Goal: Task Accomplishment & Management: Complete application form

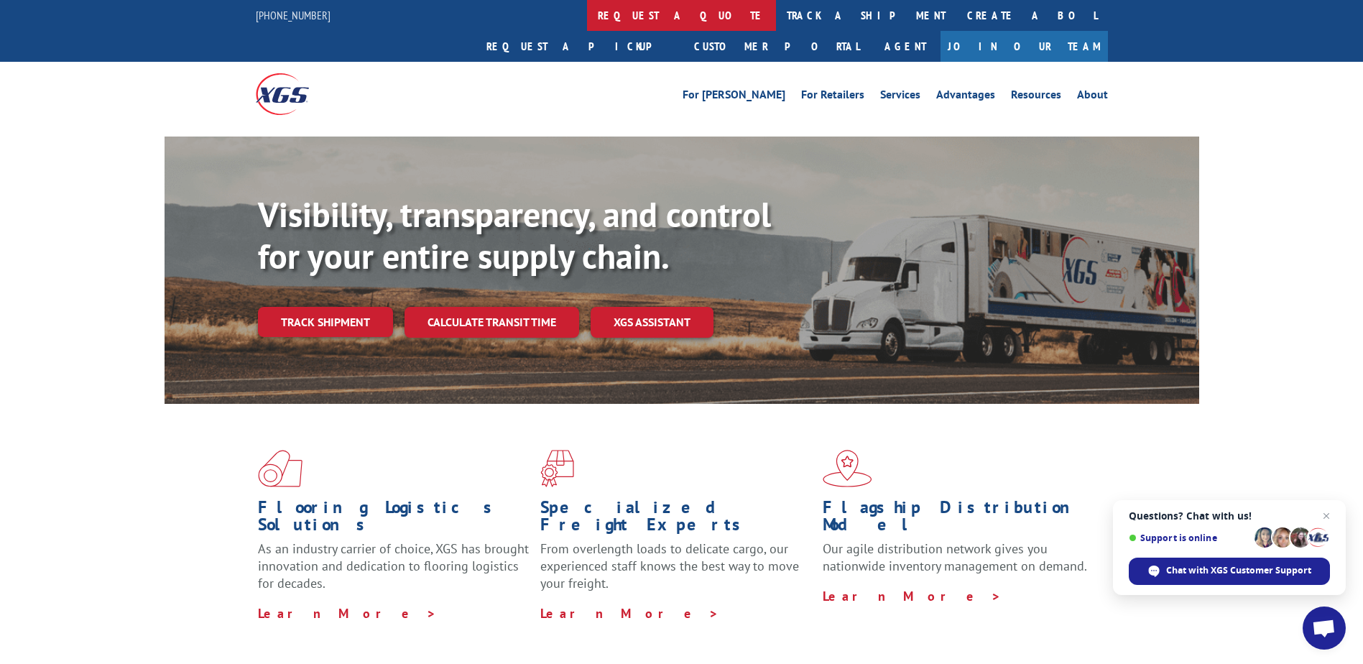
click at [587, 11] on link "request a quote" at bounding box center [681, 15] width 189 height 31
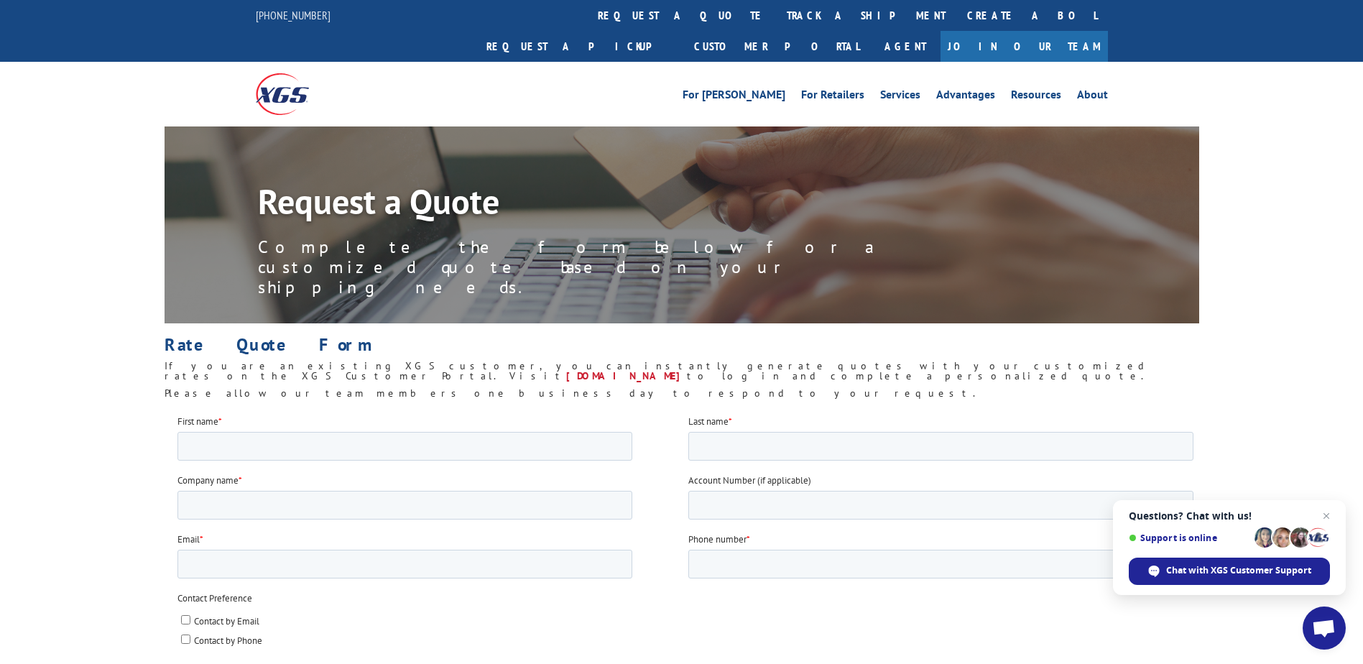
click at [360, 430] on div "First name *" at bounding box center [432, 437] width 511 height 46
click at [360, 438] on input "First name *" at bounding box center [404, 445] width 455 height 29
type input "[PERSON_NAME]"
type input "C"
type input "Concept Vacuum Ltd"
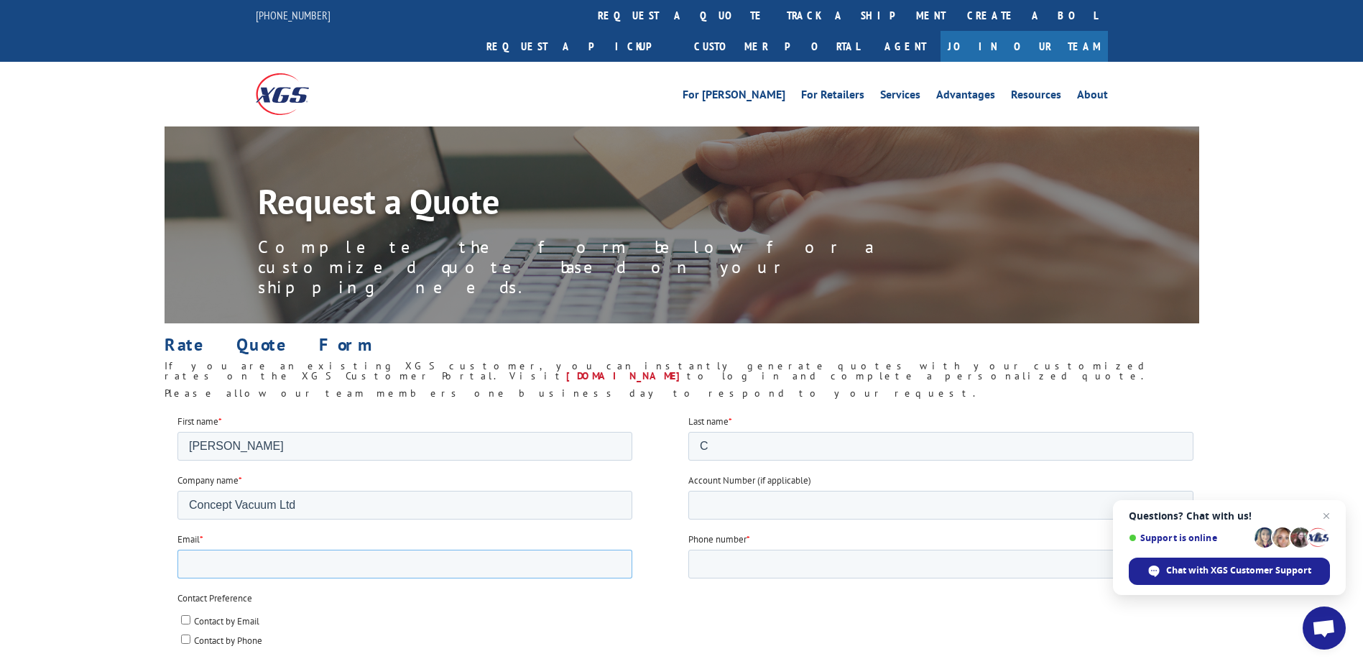
click at [463, 559] on input "Email *" at bounding box center [404, 563] width 455 height 29
type input "[PERSON_NAME][EMAIL_ADDRESS][DOMAIN_NAME]"
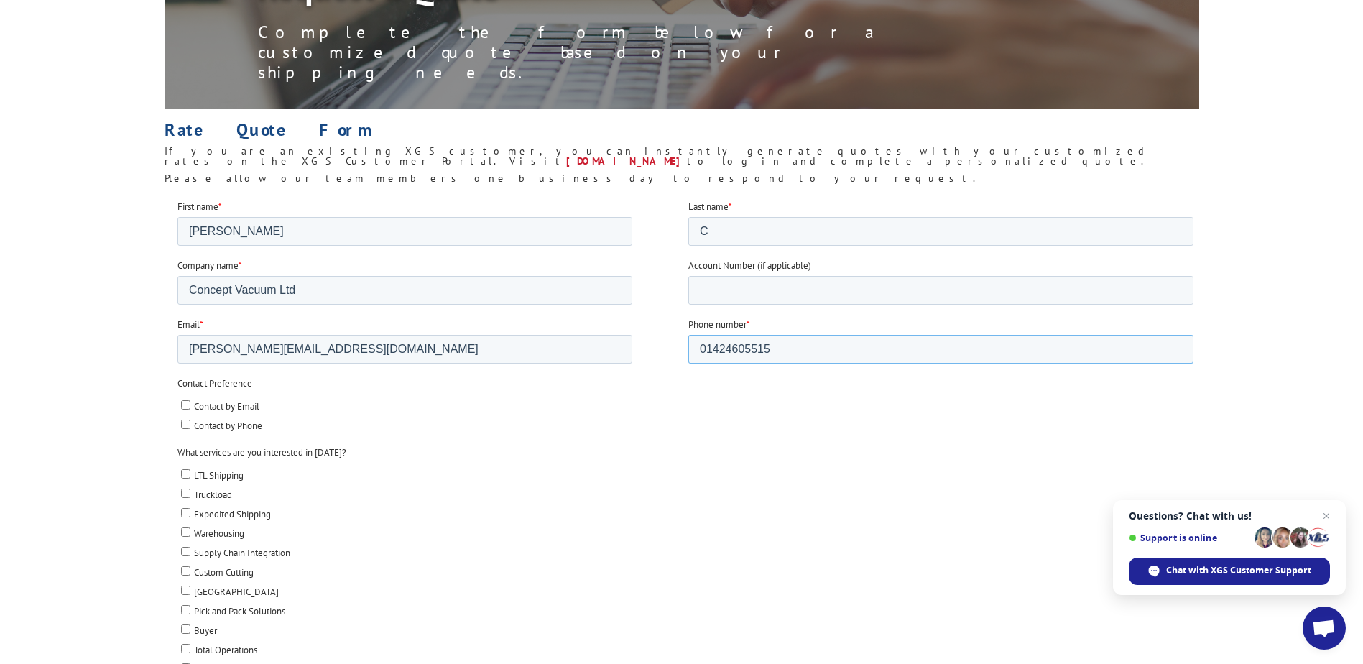
scroll to position [215, 0]
type input "01424605515"
click at [238, 399] on span "Contact by Email" at bounding box center [225, 405] width 65 height 12
click at [190, 399] on input "Contact by Email" at bounding box center [184, 403] width 9 height 9
checkbox input "true"
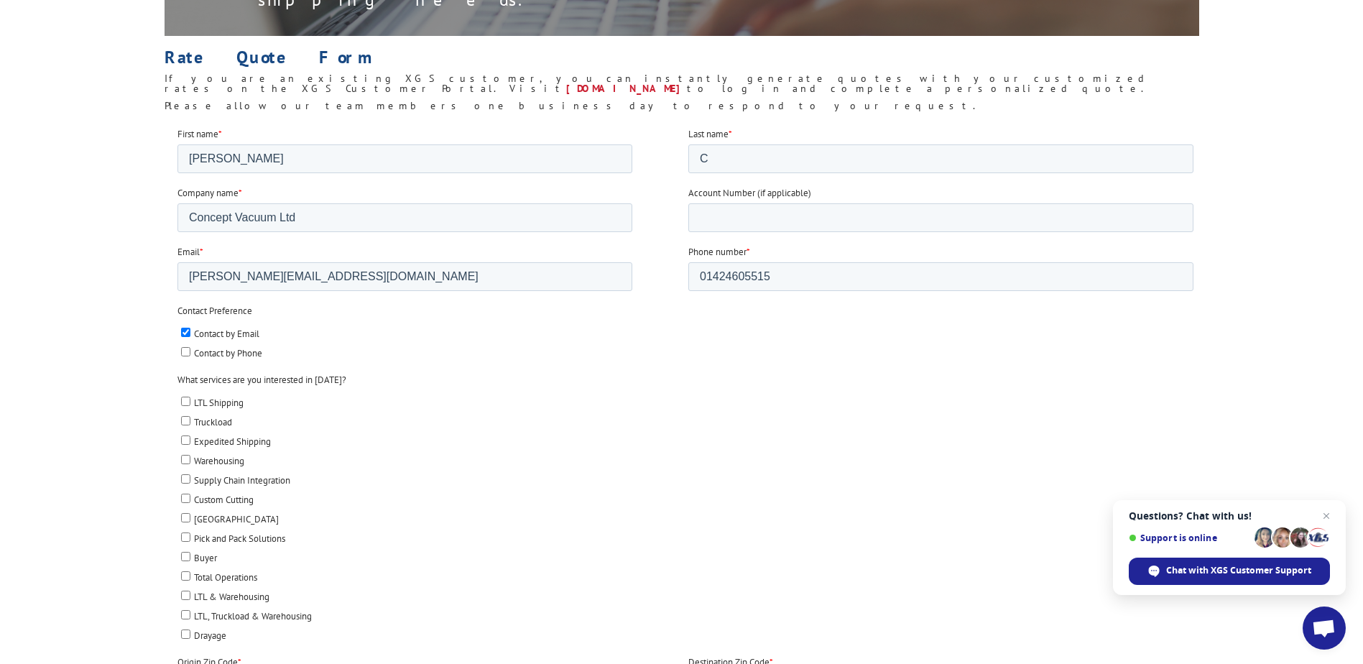
scroll to position [359, 0]
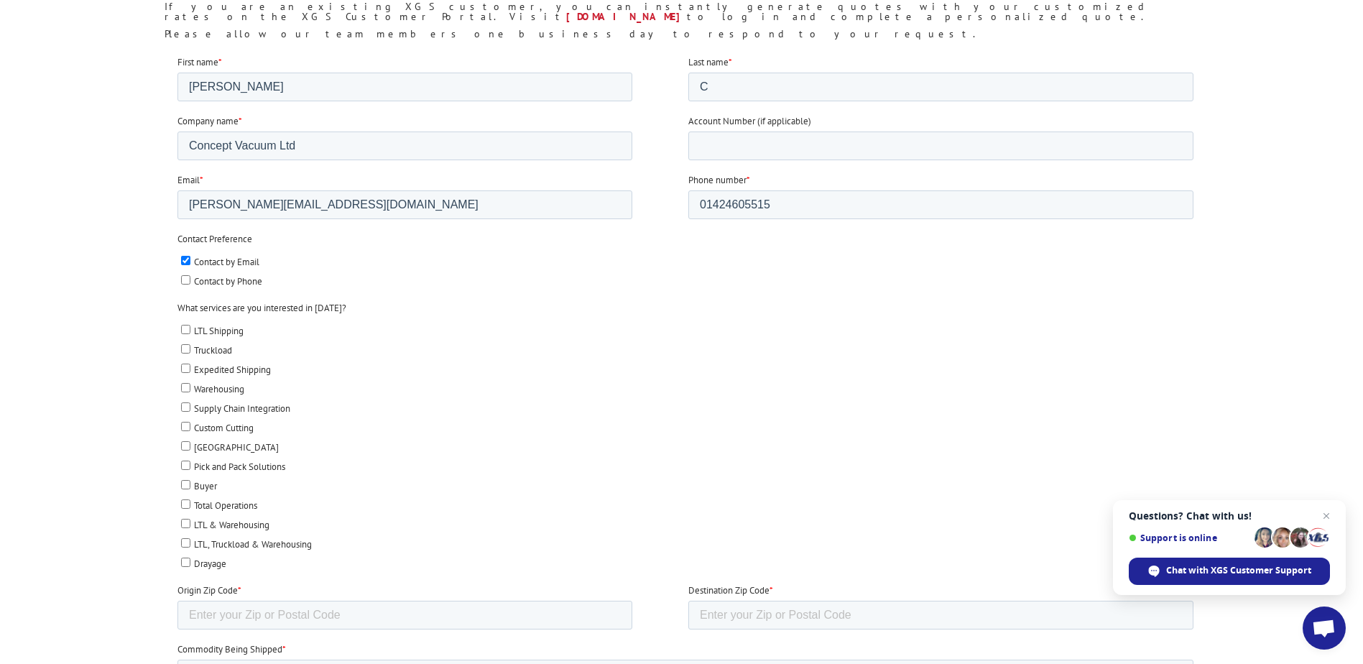
click at [243, 330] on span "LTL Shipping" at bounding box center [218, 330] width 50 height 12
click at [190, 330] on input "LTL Shipping" at bounding box center [184, 328] width 9 height 9
checkbox input "true"
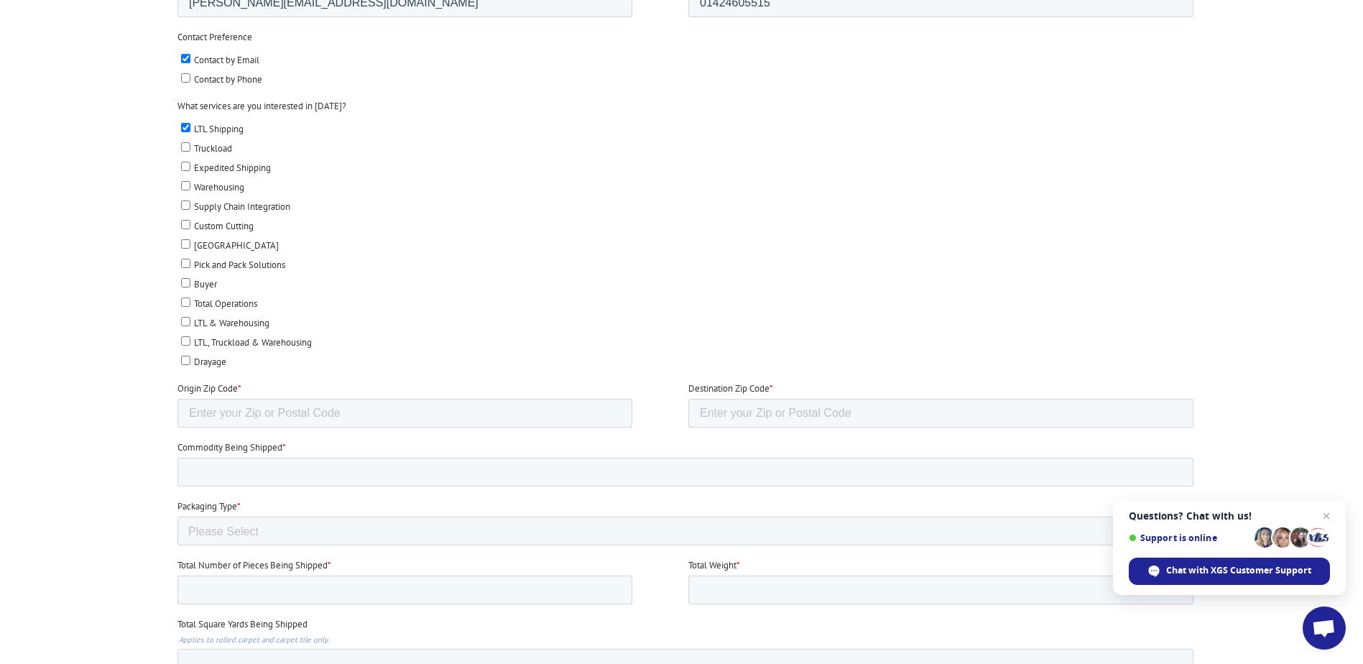
scroll to position [646, 0]
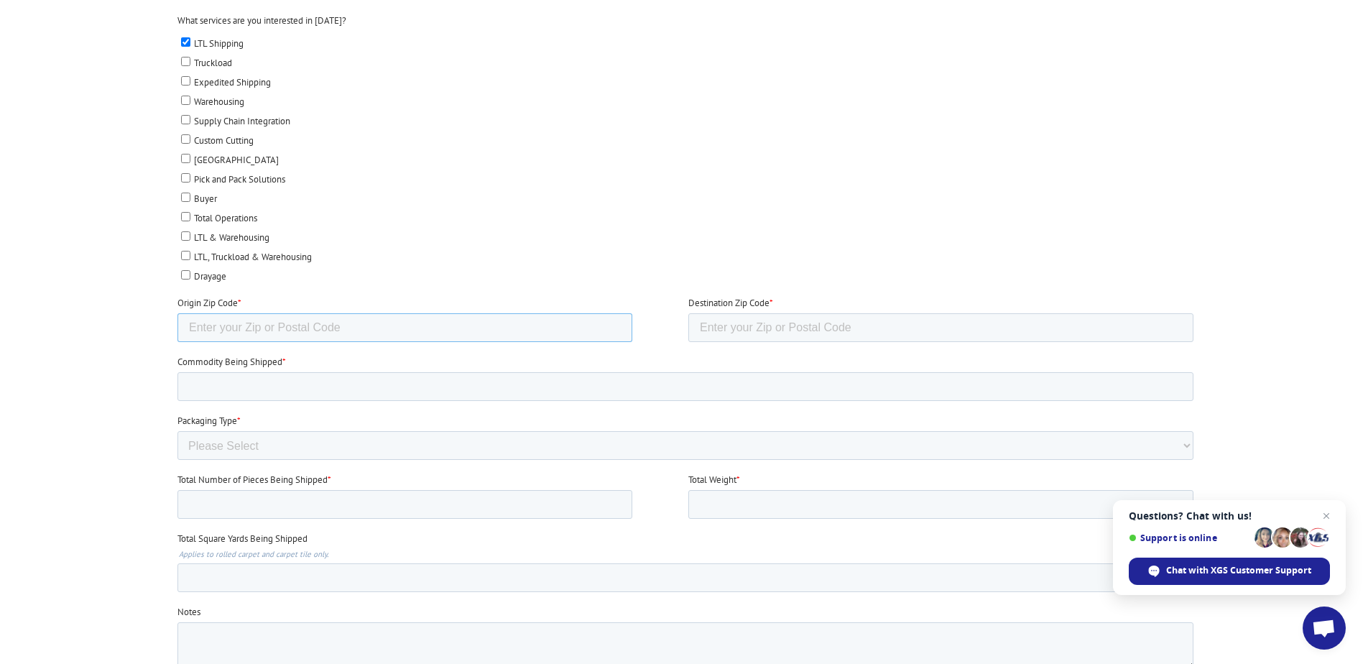
click at [280, 330] on input "Origin Zip Code *" at bounding box center [404, 327] width 455 height 29
type input "20771"
click at [692, 336] on input "Destination Zip Code *" at bounding box center [939, 327] width 505 height 29
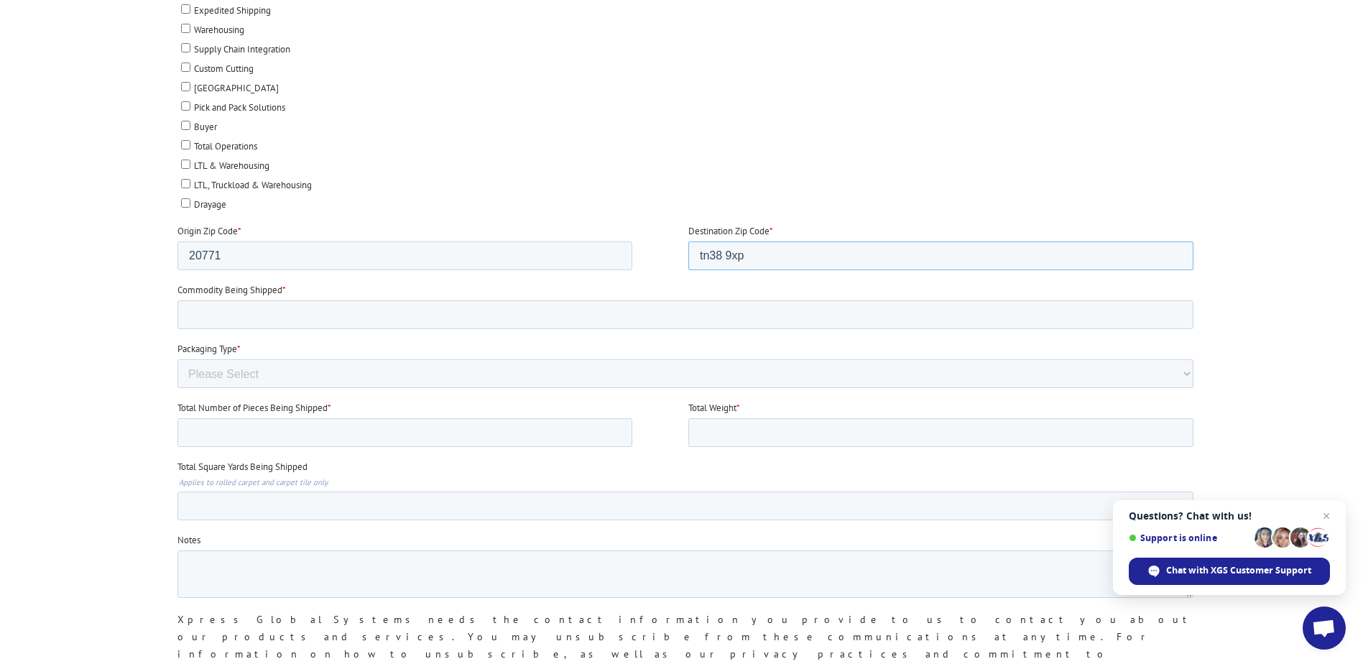
type input "tn38 9xp"
click at [426, 369] on select "Please Select Rolled Goods Palletized" at bounding box center [685, 373] width 1016 height 29
select select "Pallets (40"x48")"
click at [177, 388] on select "Please Select Rolled Goods Palletized" at bounding box center [685, 373] width 1016 height 29
click at [715, 425] on input "Total Weight *" at bounding box center [939, 432] width 505 height 29
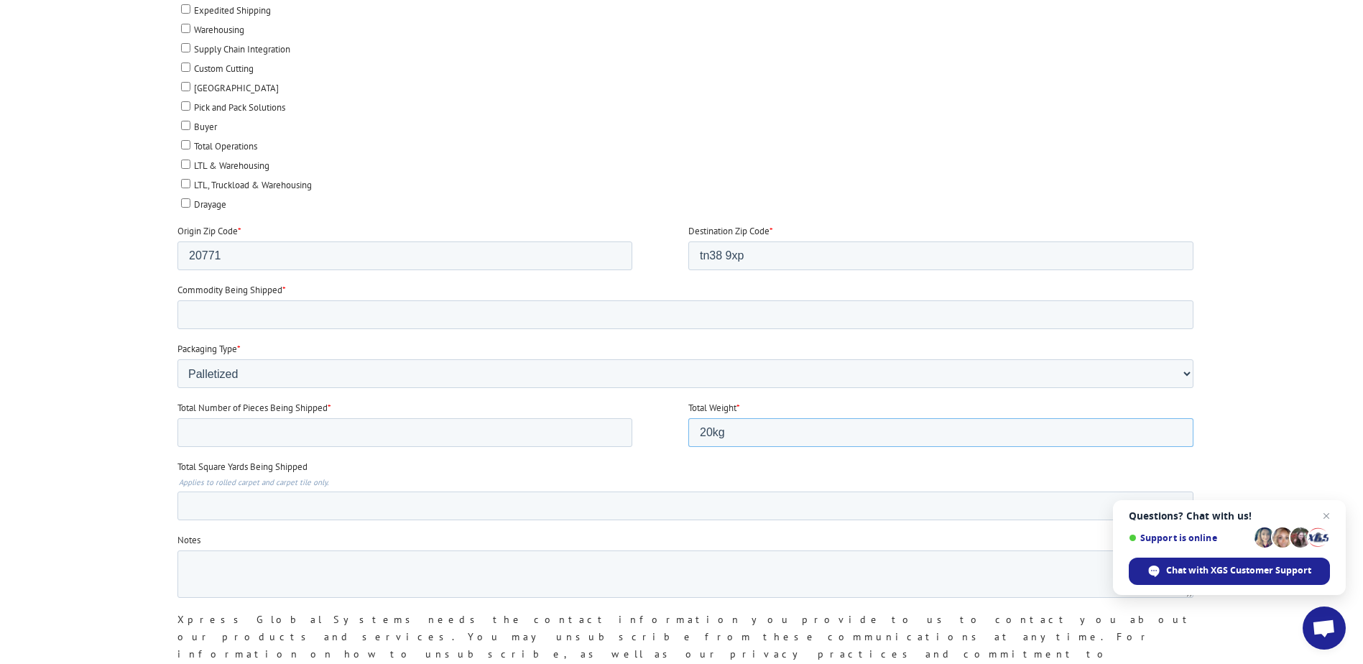
type input "20kg"
click at [482, 432] on input "Total Number of Pieces Being Shipped *" at bounding box center [404, 432] width 455 height 29
type input "1"
click at [455, 371] on select "Please Select Rolled Goods Palletized" at bounding box center [685, 373] width 1016 height 29
select select "Rolled Carpet"
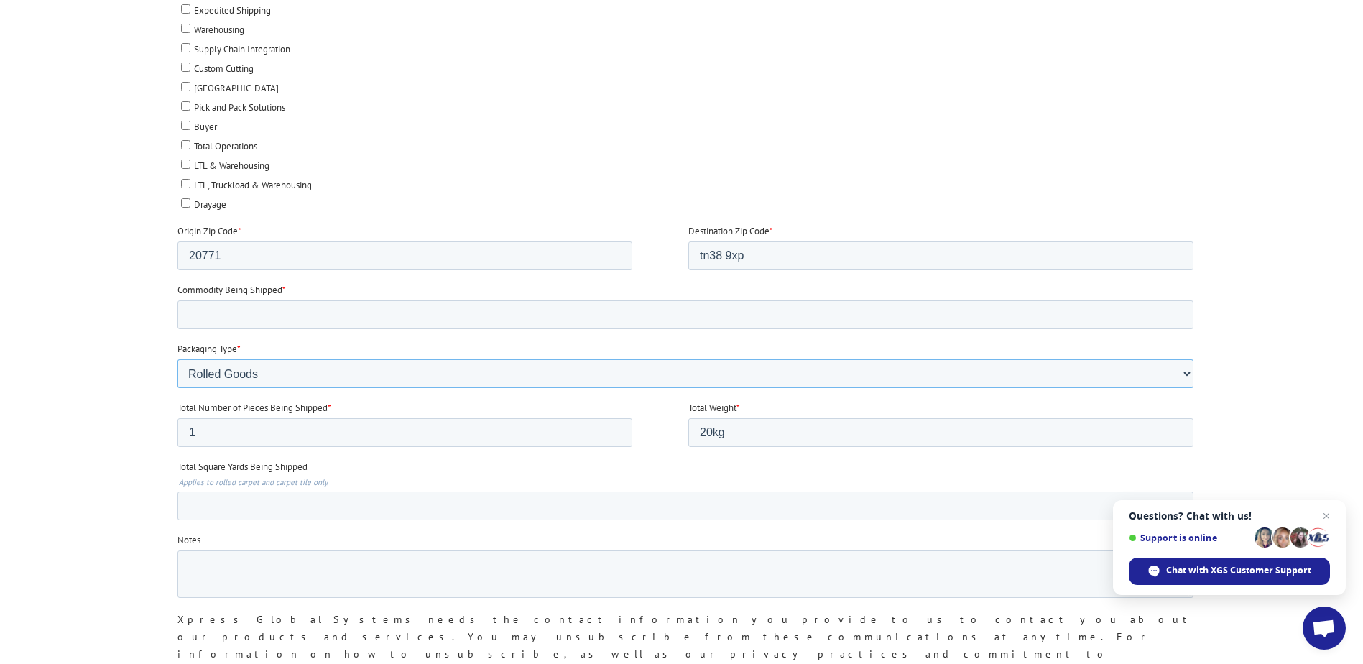
click at [177, 388] on select "Please Select Rolled Goods Palletized" at bounding box center [685, 373] width 1016 height 29
click at [312, 507] on input "Total Square Yards Being Shipped" at bounding box center [685, 505] width 1016 height 29
type input "-1"
click at [1172, 509] on input "-1" at bounding box center [685, 505] width 1016 height 29
click at [690, 579] on textarea "Notes" at bounding box center [685, 573] width 1016 height 47
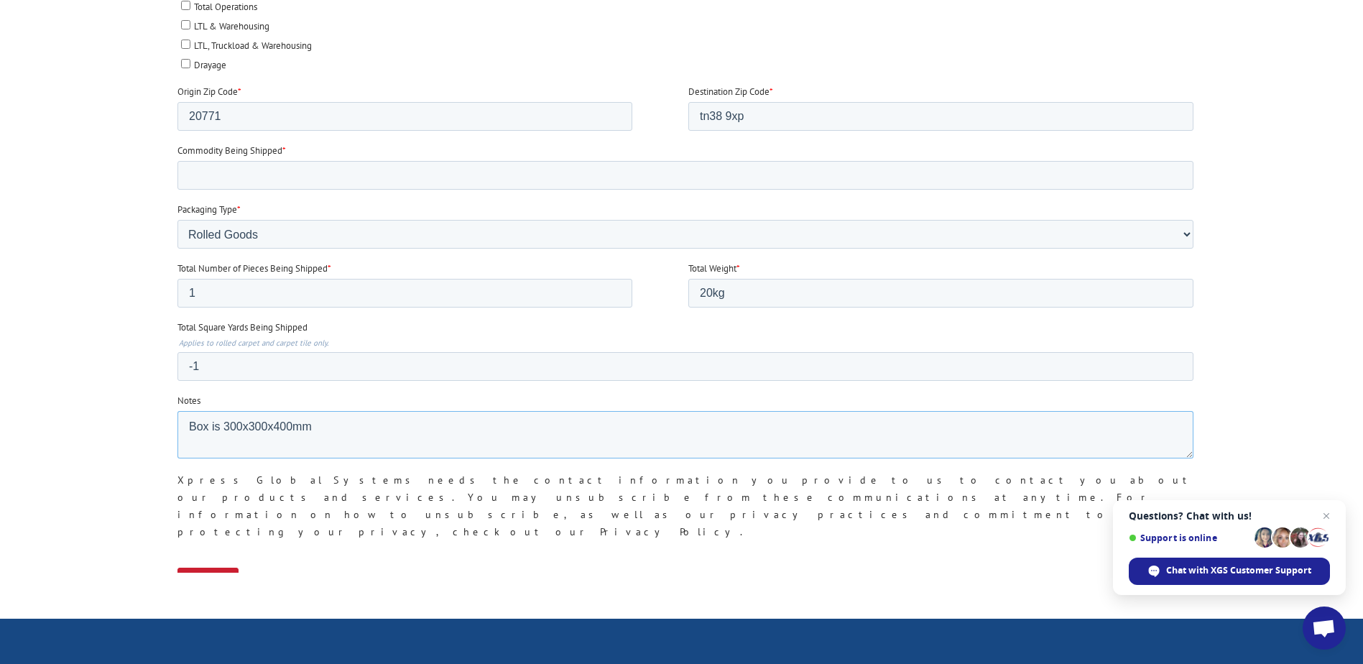
scroll to position [862, 0]
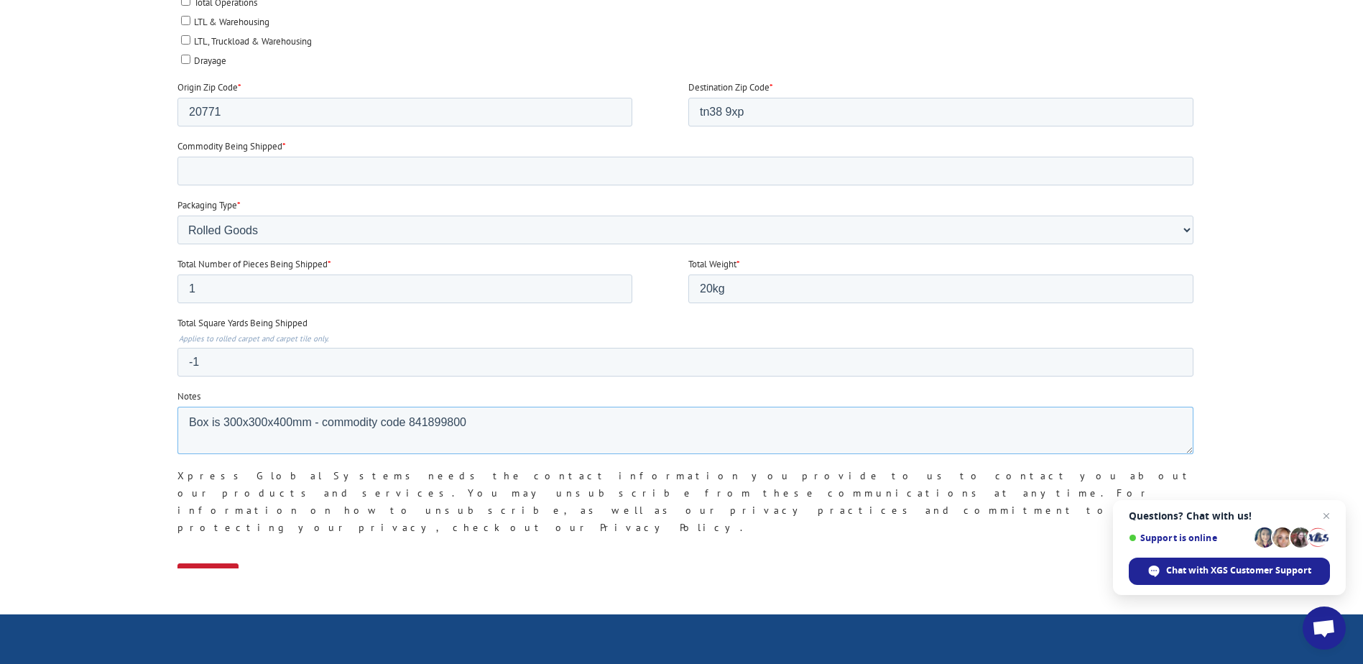
type textarea "Box is 300x300x400mm - commodity code 841899800"
click at [210, 563] on input "Submit" at bounding box center [207, 576] width 61 height 27
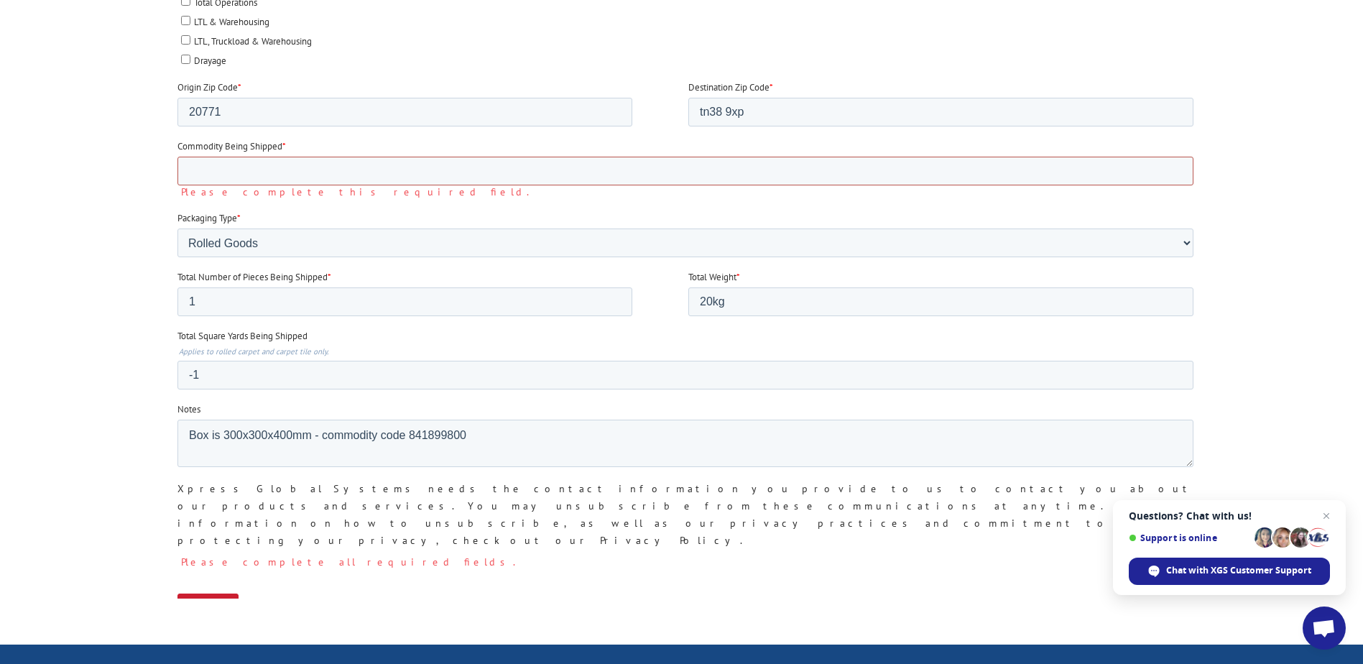
click at [358, 166] on input "Commodity Being Shipped *" at bounding box center [685, 171] width 1016 height 29
drag, startPoint x: 473, startPoint y: 433, endPoint x: 409, endPoint y: 436, distance: 64.0
click at [409, 436] on textarea "Box is 300x300x400mm - commodity code 841899800" at bounding box center [685, 443] width 1016 height 47
click at [417, 162] on input "Commodity Being Shipped *" at bounding box center [685, 171] width 1016 height 29
paste input "841899800"
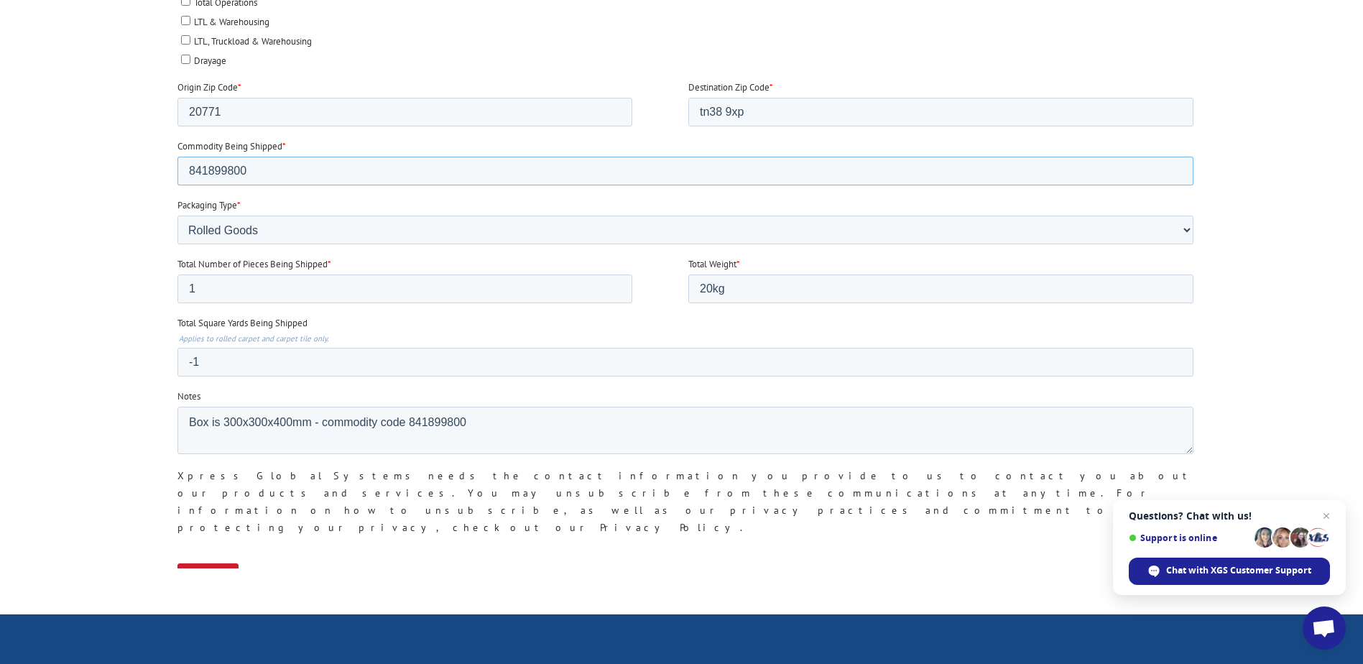
type input "841899800"
drag, startPoint x: 470, startPoint y: 421, endPoint x: 325, endPoint y: 427, distance: 144.5
click at [325, 427] on textarea "Box is 300x300x400mm - commodity code 841899800" at bounding box center [685, 430] width 1016 height 47
type textarea "Box is 300x300x400mm"
click at [220, 563] on input "Submit" at bounding box center [207, 576] width 61 height 27
